Goal: Find specific page/section: Find specific page/section

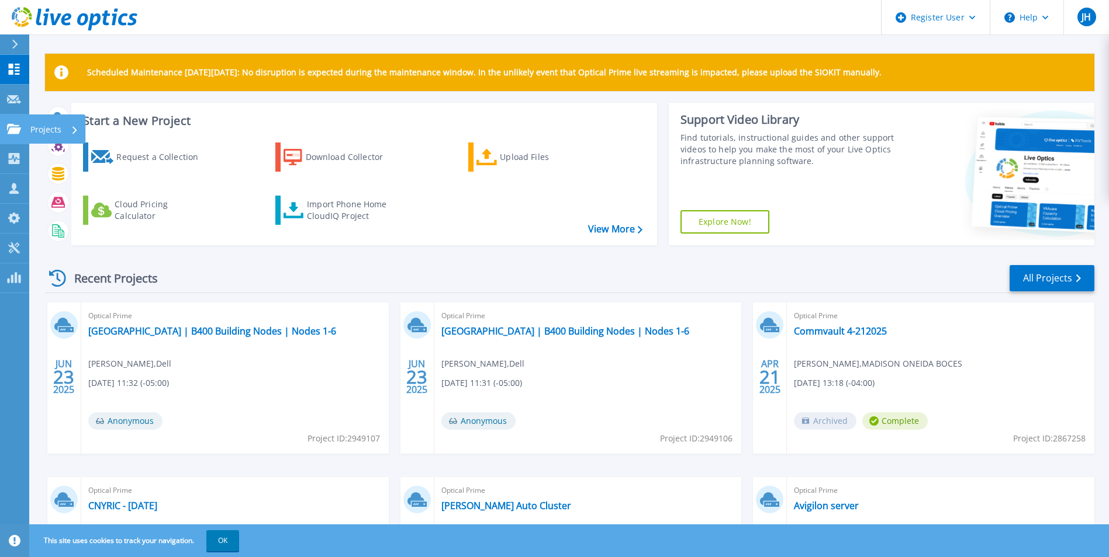
click at [19, 130] on icon at bounding box center [14, 129] width 14 height 10
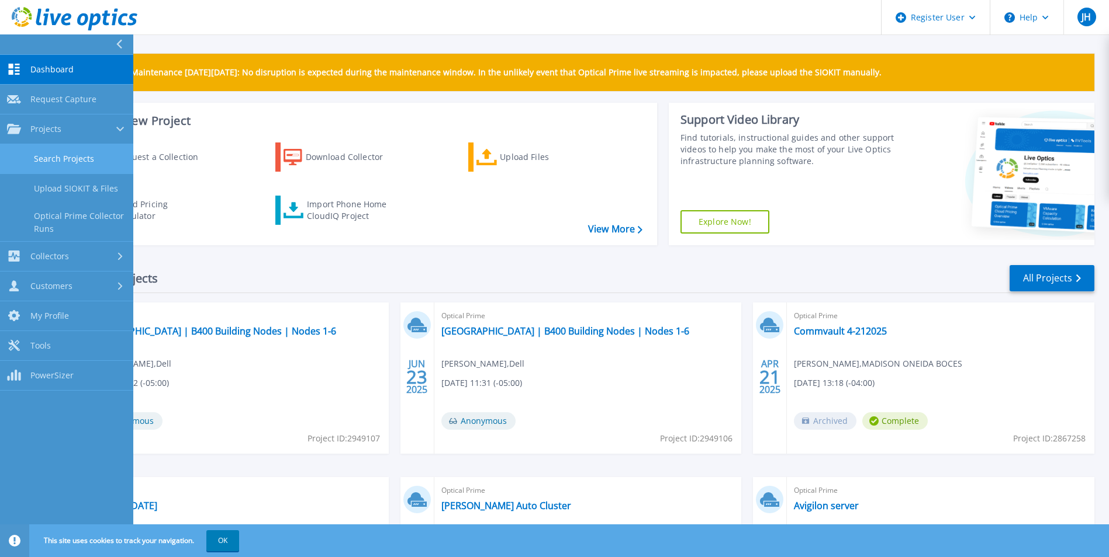
click at [42, 161] on link "Search Projects" at bounding box center [66, 159] width 133 height 30
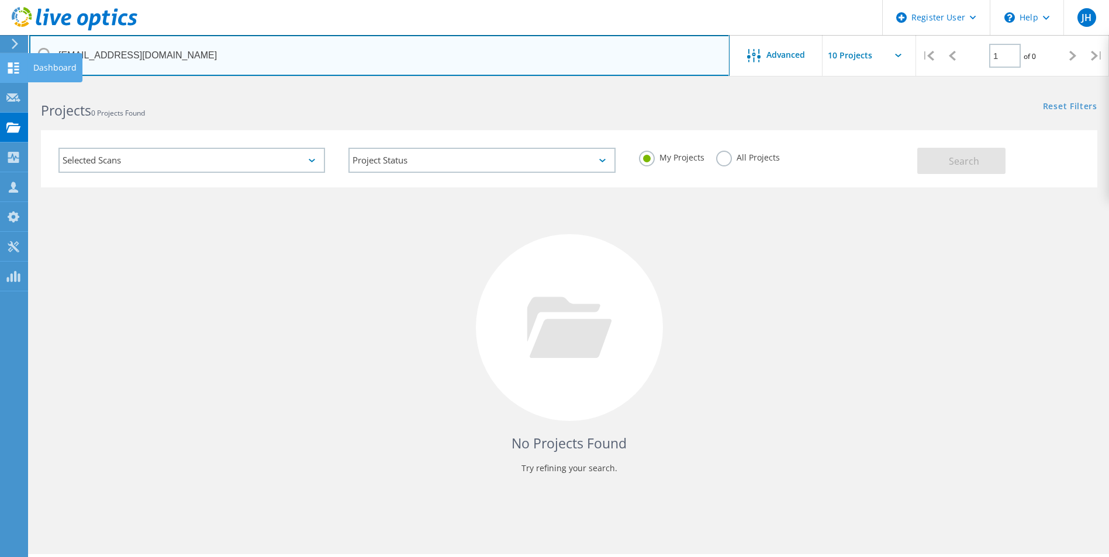
drag, startPoint x: 205, startPoint y: 52, endPoint x: 23, endPoint y: 67, distance: 182.4
click at [23, 85] on div "Register User \n Help Explore Helpful Articles Contact Support JH Dell User [PE…" at bounding box center [554, 337] width 1109 height 505
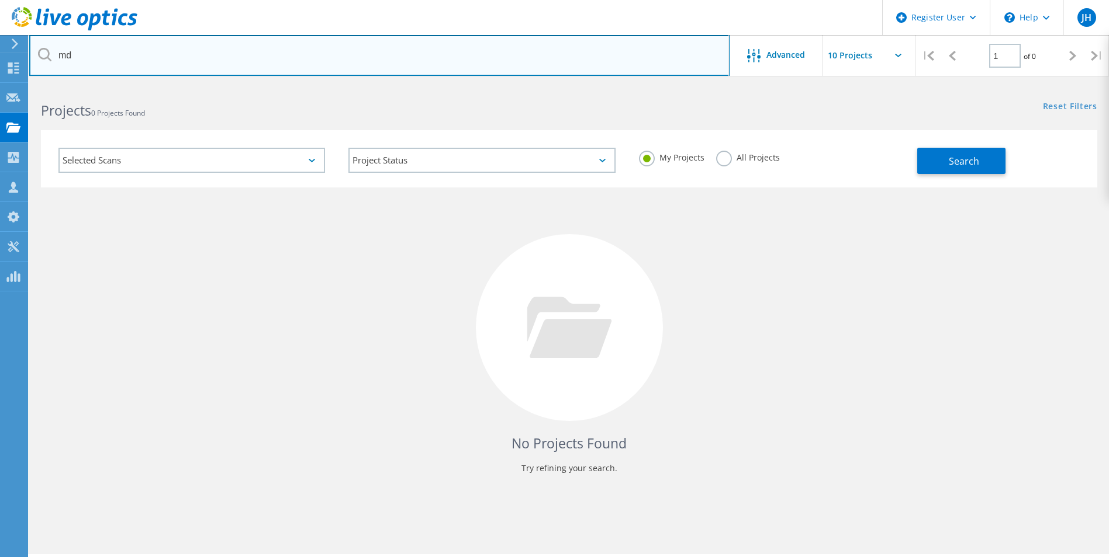
type input "m"
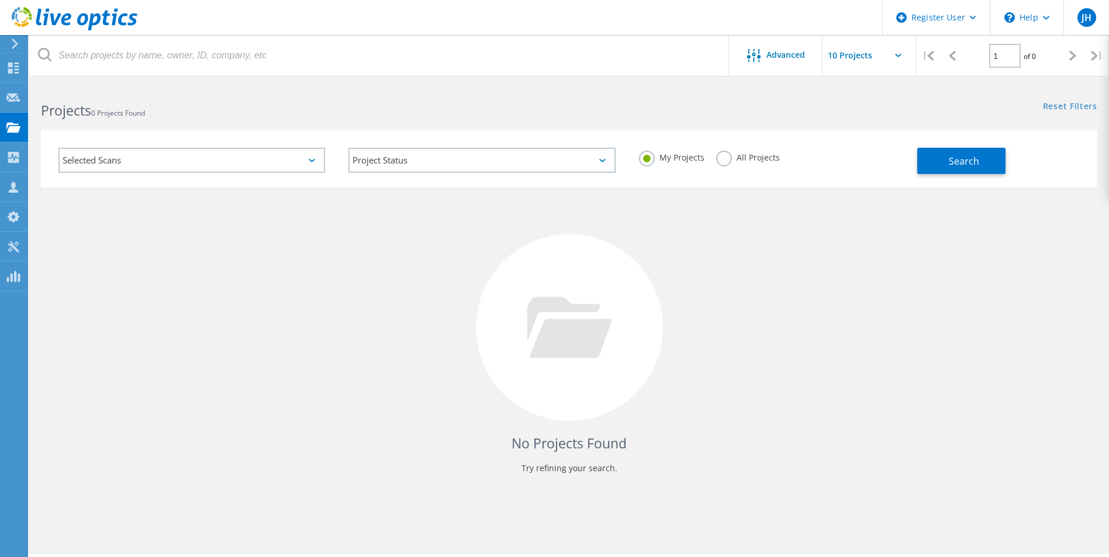
click at [726, 161] on label "All Projects" at bounding box center [748, 156] width 64 height 11
click at [0, 0] on input "All Projects" at bounding box center [0, 0] width 0 height 0
click at [719, 157] on label "All Projects" at bounding box center [748, 156] width 64 height 11
click at [0, 0] on input "All Projects" at bounding box center [0, 0] width 0 height 0
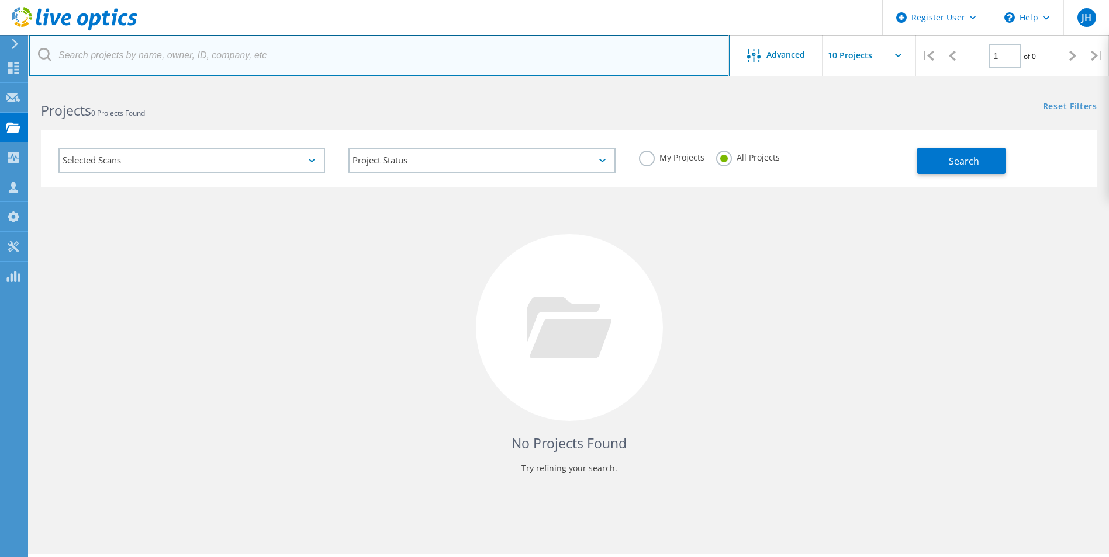
click at [275, 55] on input "text" at bounding box center [379, 55] width 700 height 41
type input "SUNY Oneonta"
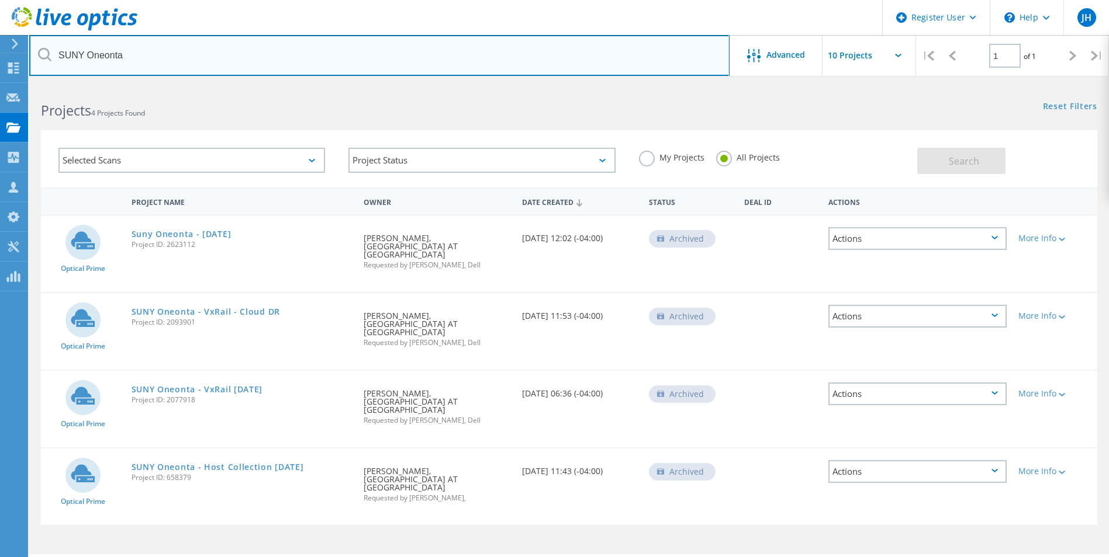
drag, startPoint x: 184, startPoint y: 57, endPoint x: -2, endPoint y: 62, distance: 186.5
click at [0, 62] on html "Register User \n Help Explore Helpful Articles Contact Support JH Dell User [PE…" at bounding box center [554, 295] width 1109 height 590
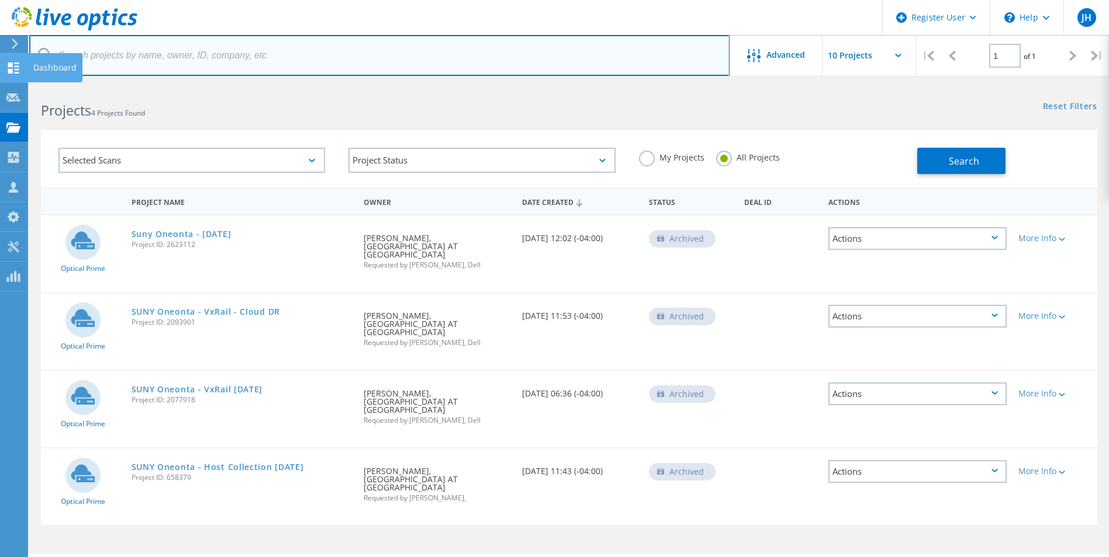
paste input "[PERSON_NAME][EMAIL_ADDRESS][PERSON_NAME][DOMAIN_NAME]"
type input "[PERSON_NAME][EMAIL_ADDRESS][PERSON_NAME][DOMAIN_NAME]"
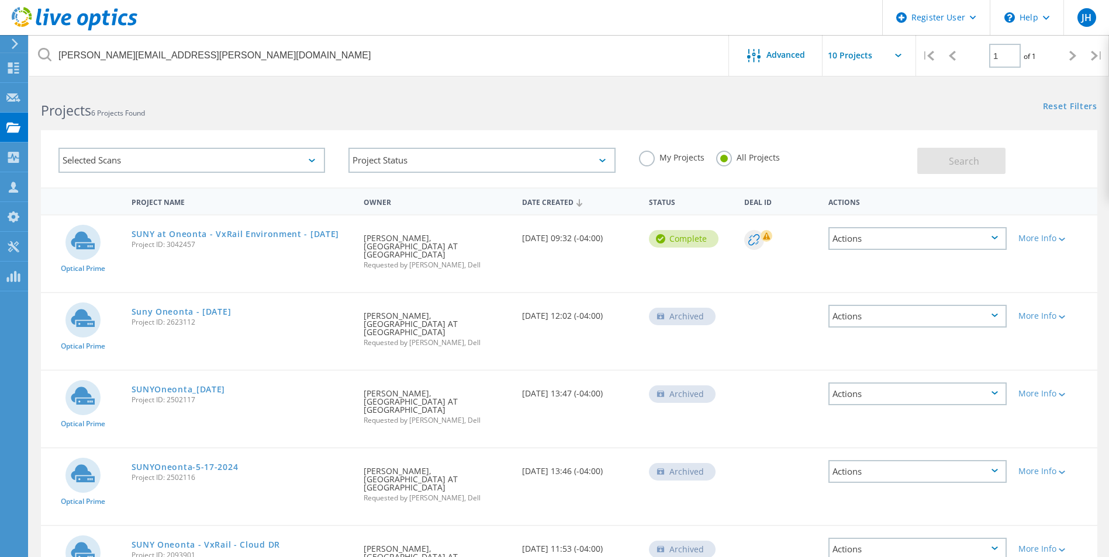
drag, startPoint x: 195, startPoint y: 243, endPoint x: 131, endPoint y: 244, distance: 63.1
click at [131, 244] on span "Project ID: 3042457" at bounding box center [241, 244] width 221 height 7
copy span "Project ID: 3042457"
click at [347, 114] on h2 "Projects 6 Projects Found" at bounding box center [299, 110] width 516 height 19
click at [389, 109] on h2 "Projects 6 Projects Found" at bounding box center [299, 110] width 516 height 19
